Goal: Task Accomplishment & Management: Use online tool/utility

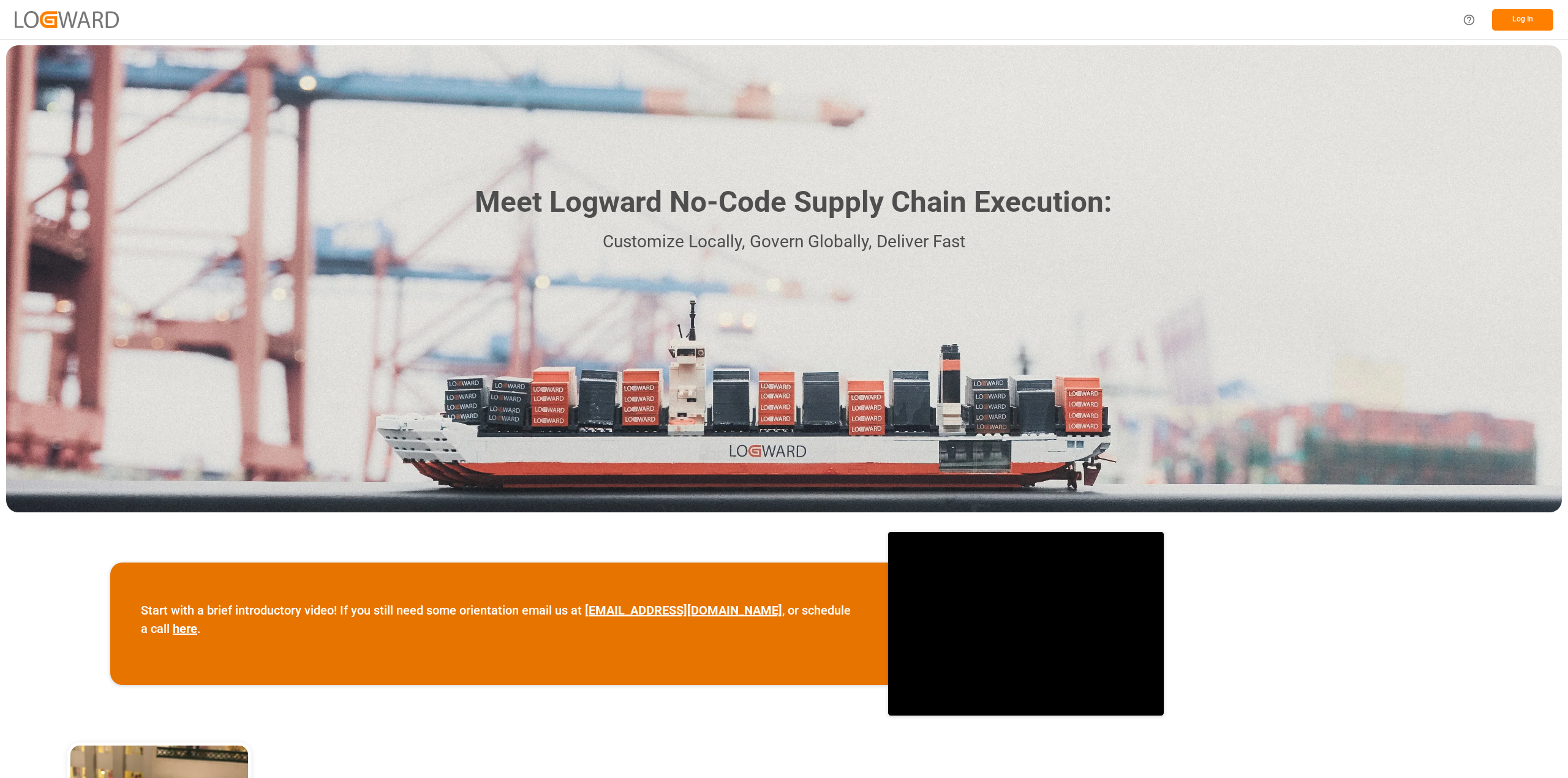
click at [1503, 19] on button "Log In" at bounding box center [1523, 20] width 61 height 22
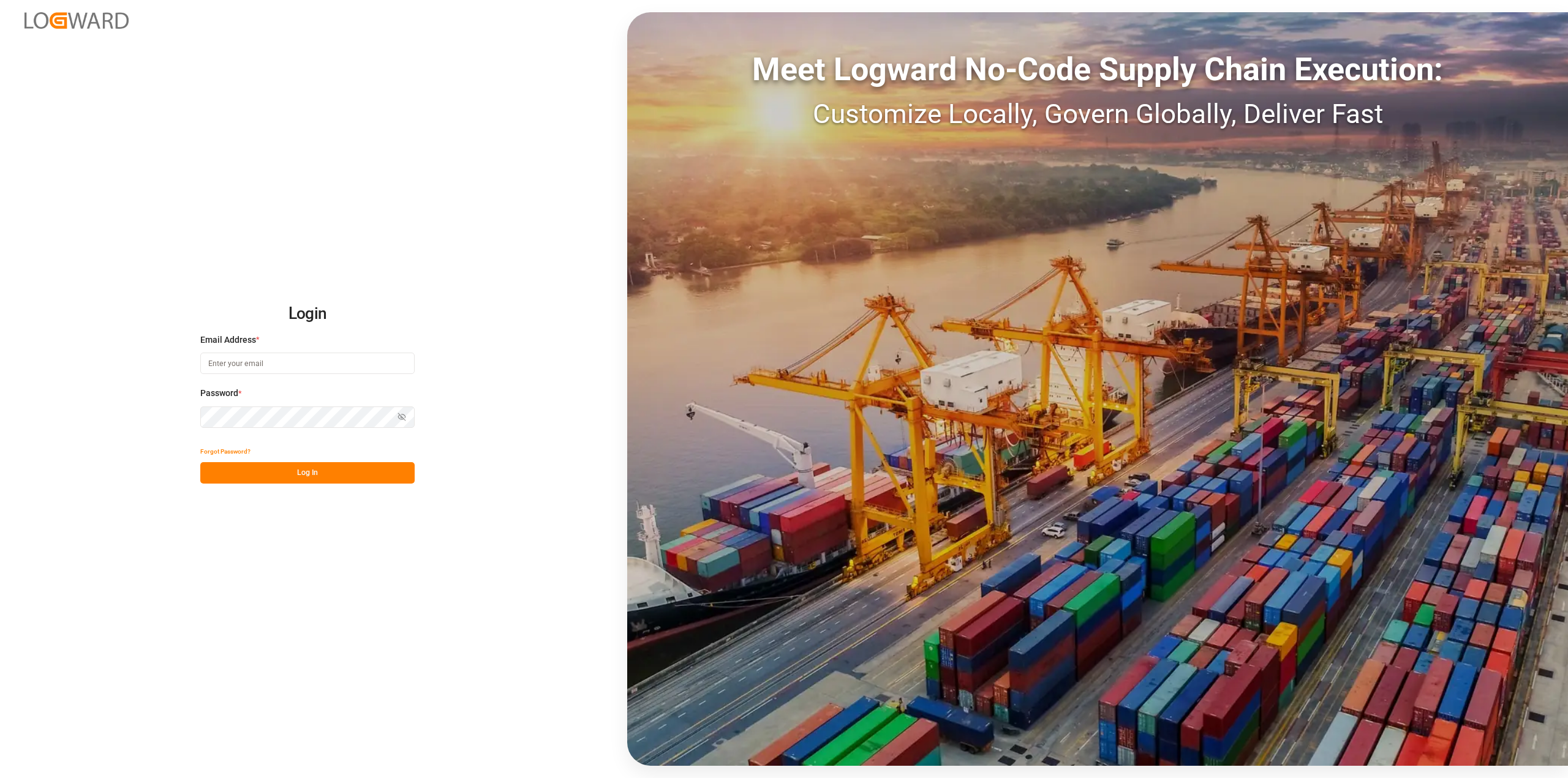
click at [211, 366] on input at bounding box center [308, 363] width 215 height 22
type input "roland.behrendt@compo-expert.com"
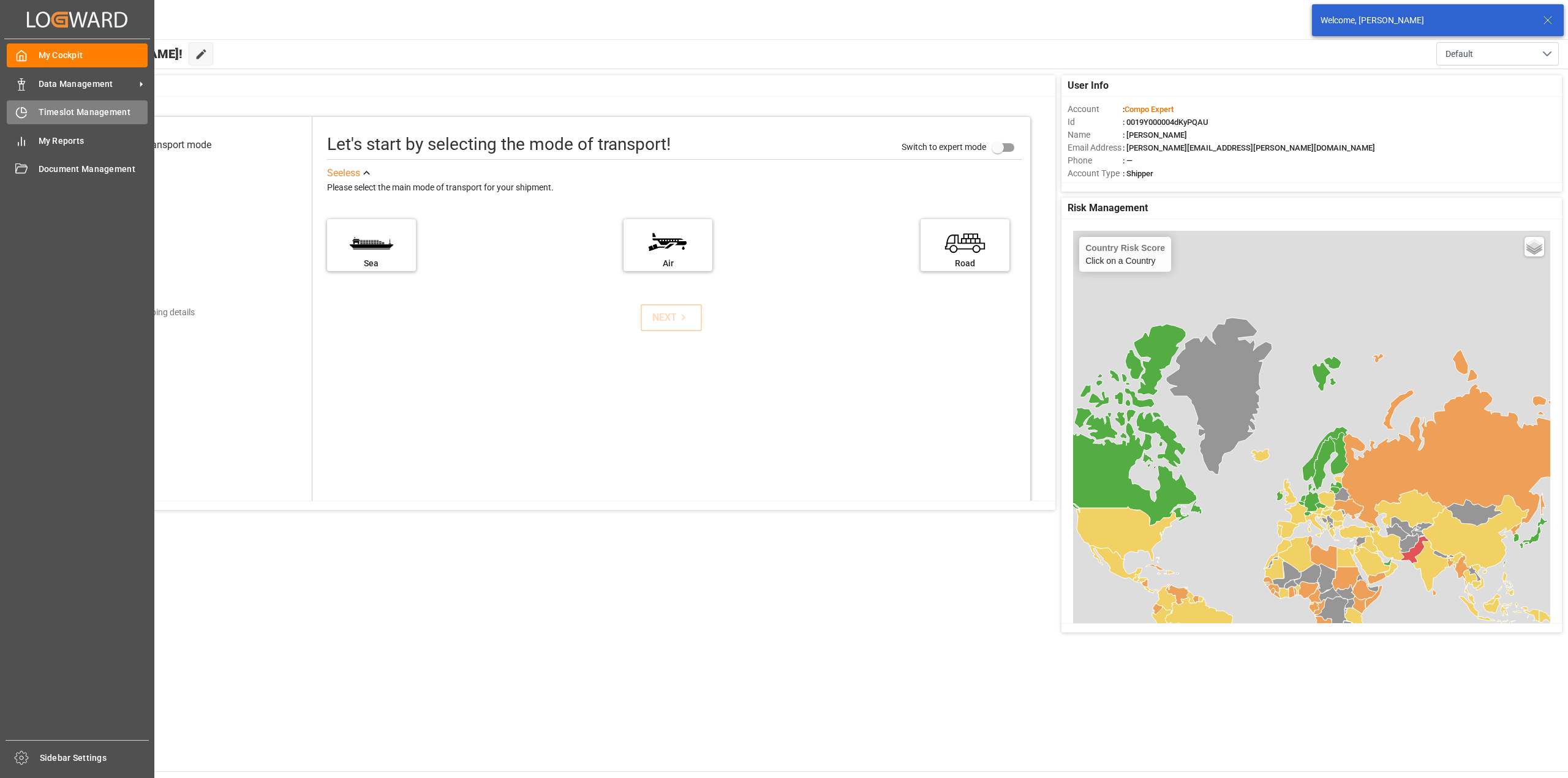
click at [58, 116] on span "Timeslot Management" at bounding box center [93, 112] width 110 height 13
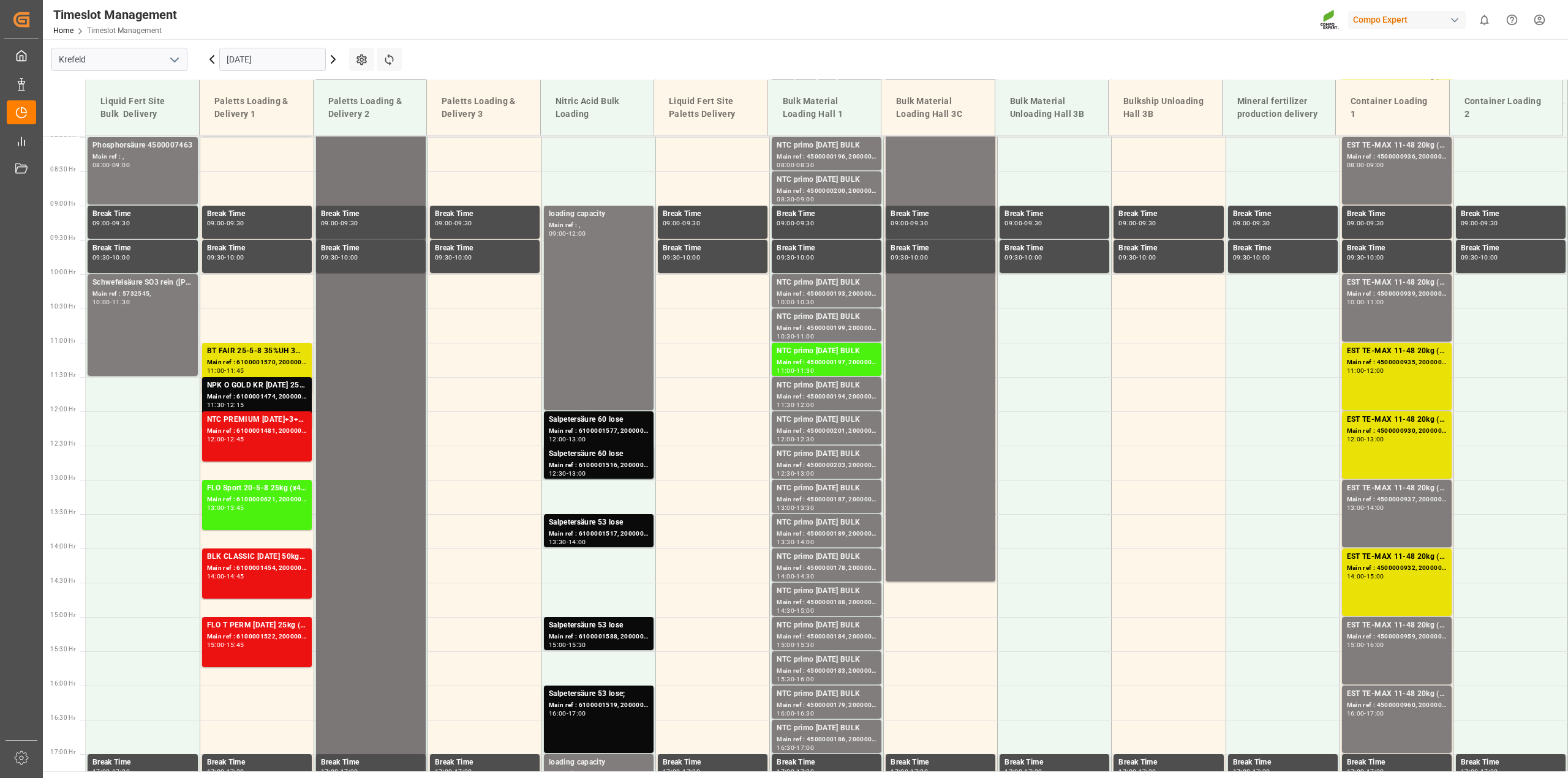
scroll to position [536, 0]
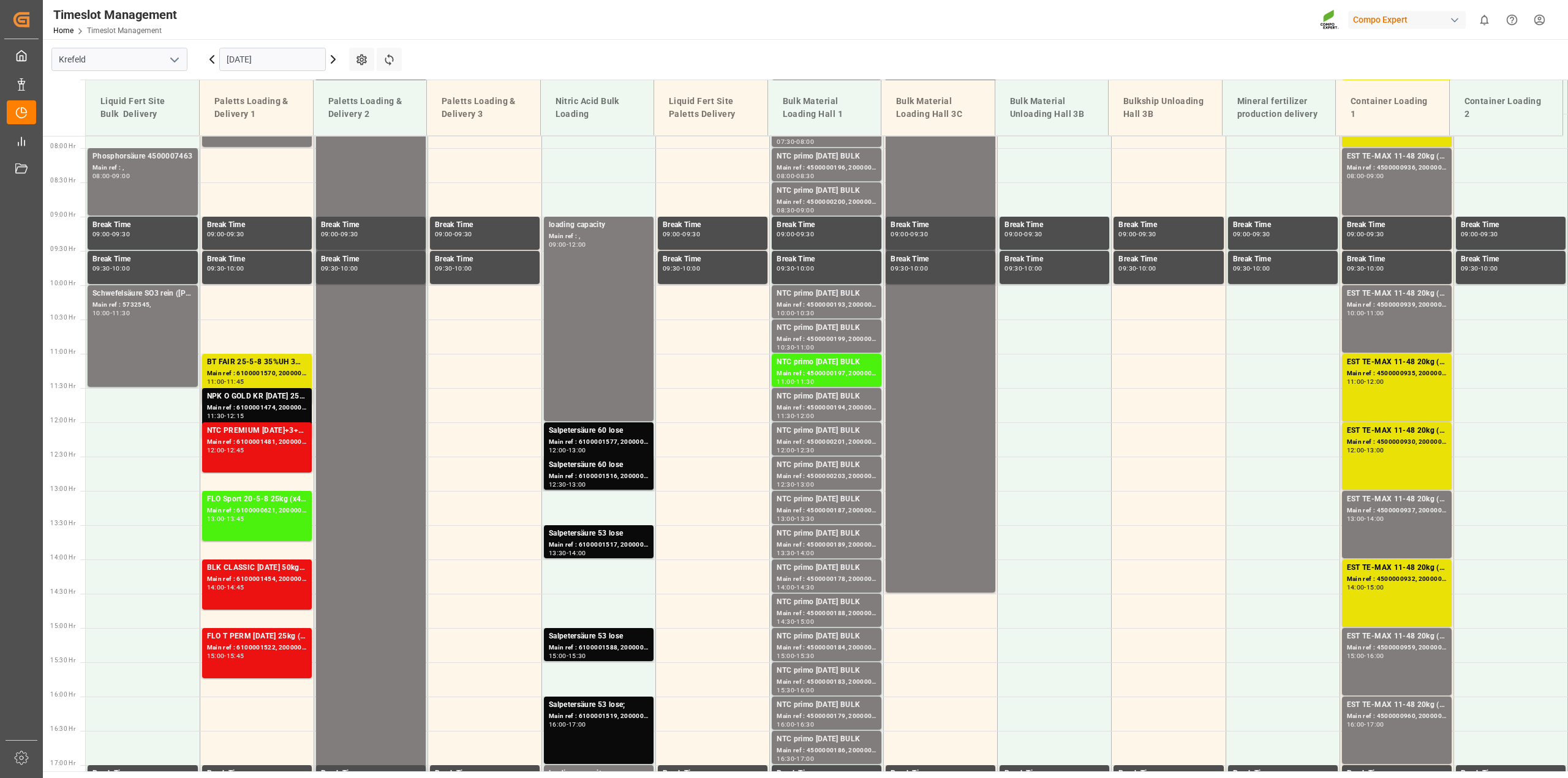
click at [332, 58] on icon at bounding box center [332, 59] width 15 height 15
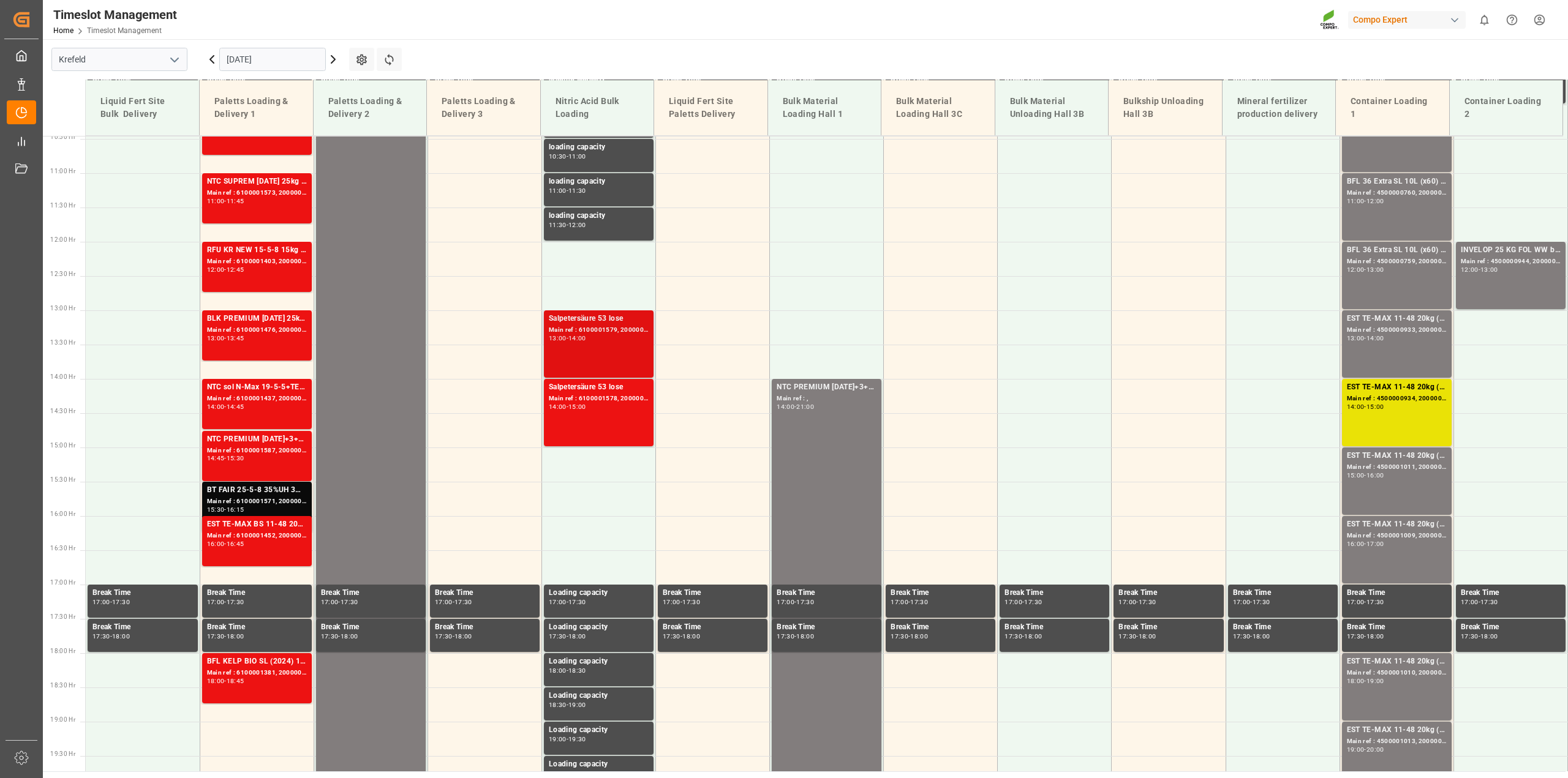
scroll to position [659, 0]
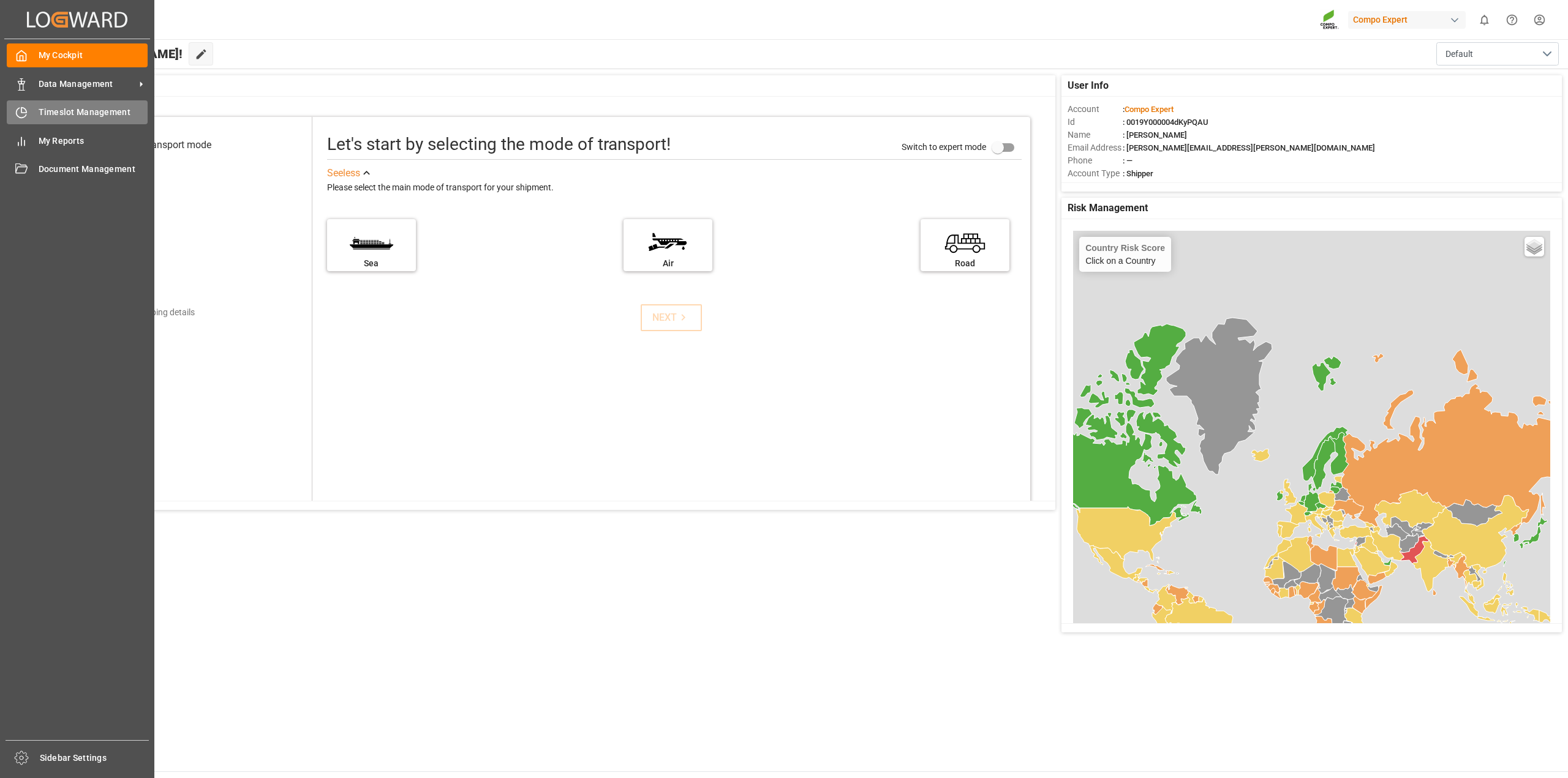
click at [98, 121] on div "Timeslot Management Timeslot Management" at bounding box center [77, 112] width 140 height 24
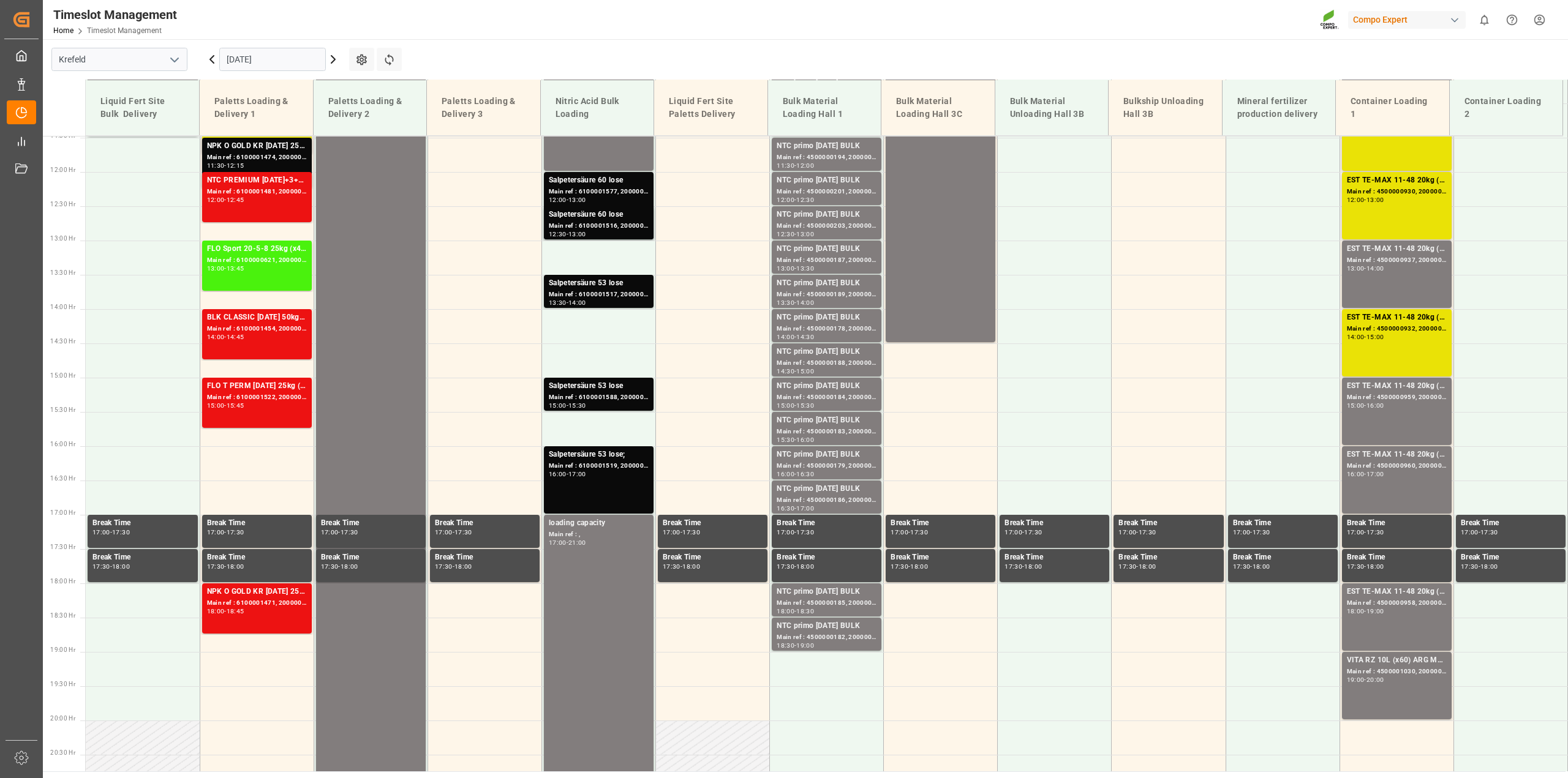
scroll to position [781, 0]
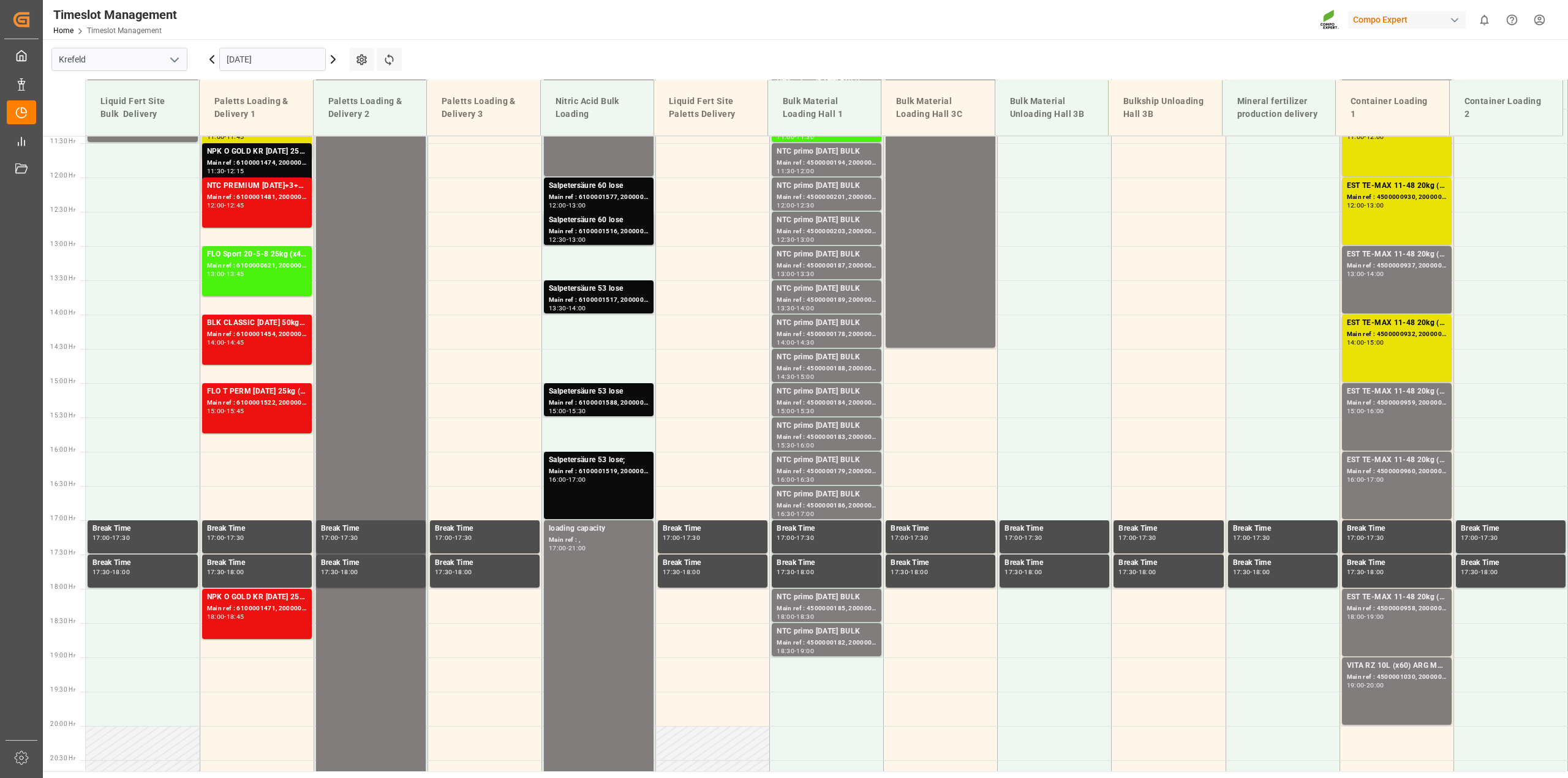
click at [330, 65] on icon at bounding box center [332, 59] width 15 height 15
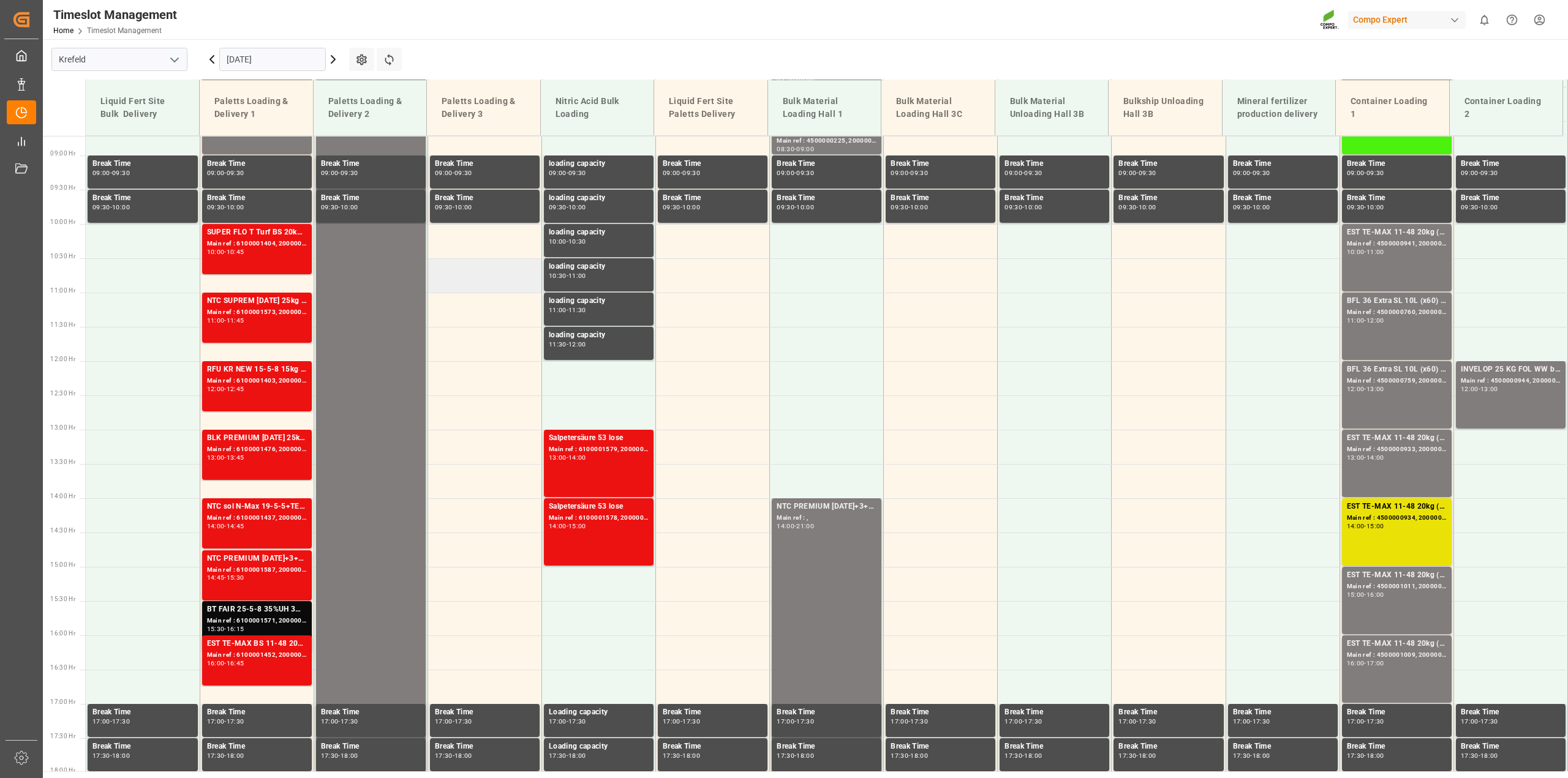
scroll to position [352, 0]
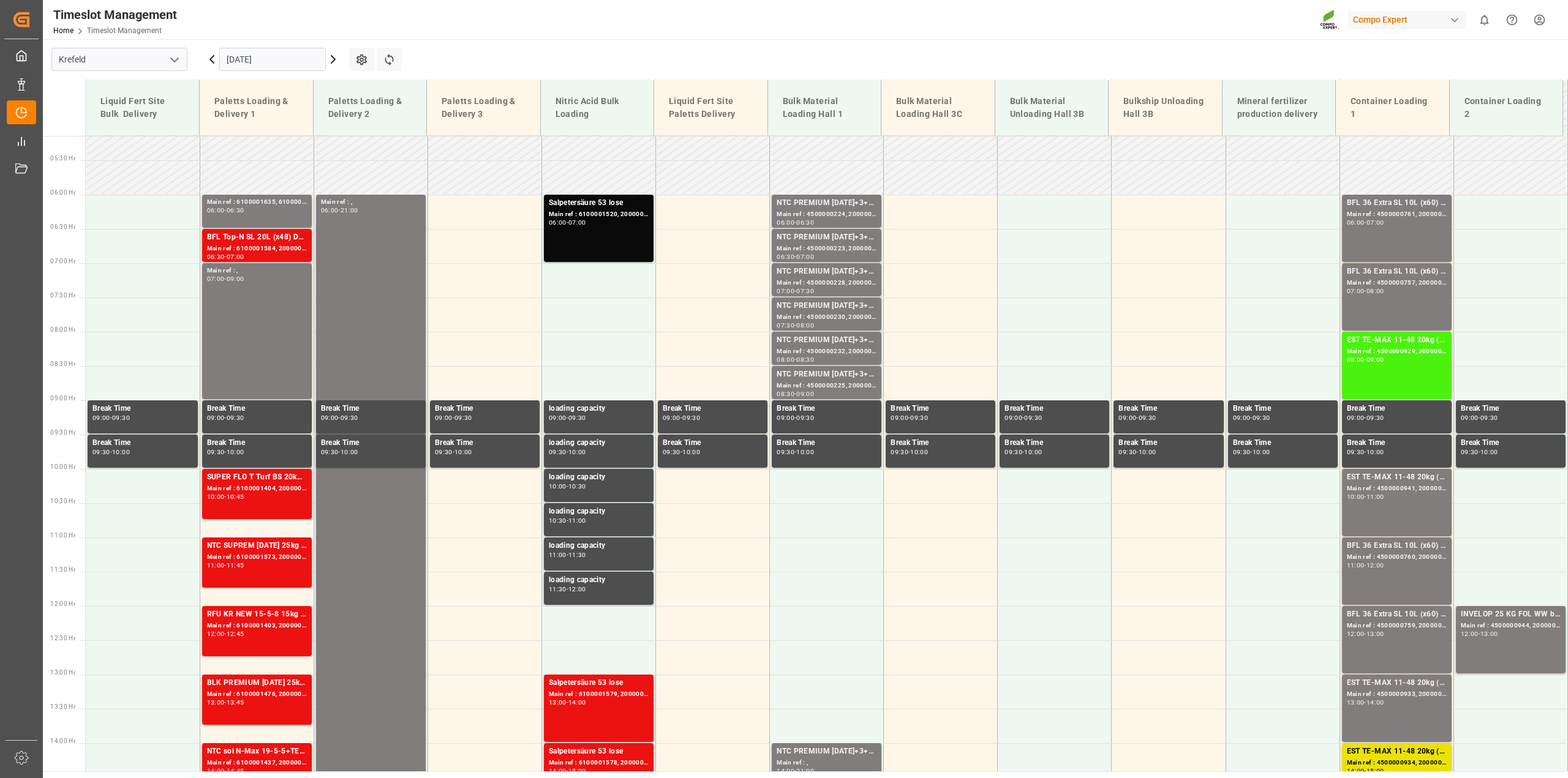
click at [333, 57] on icon at bounding box center [332, 59] width 15 height 15
